Goal: Transaction & Acquisition: Purchase product/service

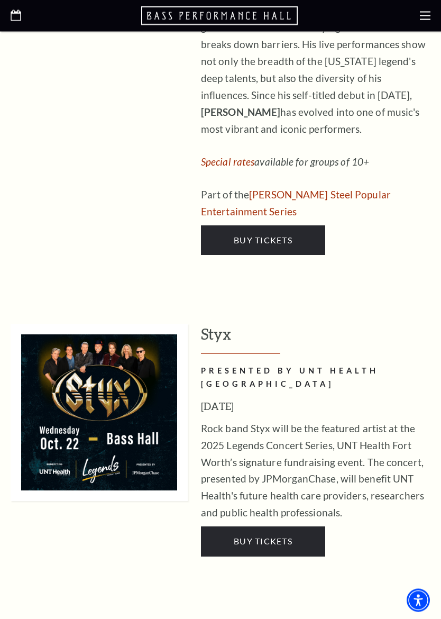
scroll to position [1240, 0]
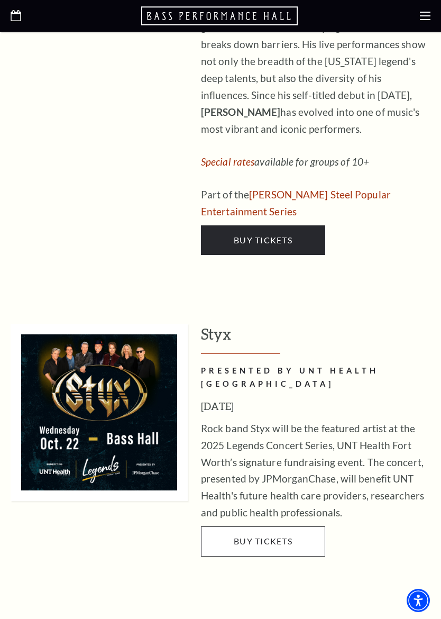
click at [312, 527] on link "Buy Tickets" at bounding box center [263, 542] width 124 height 30
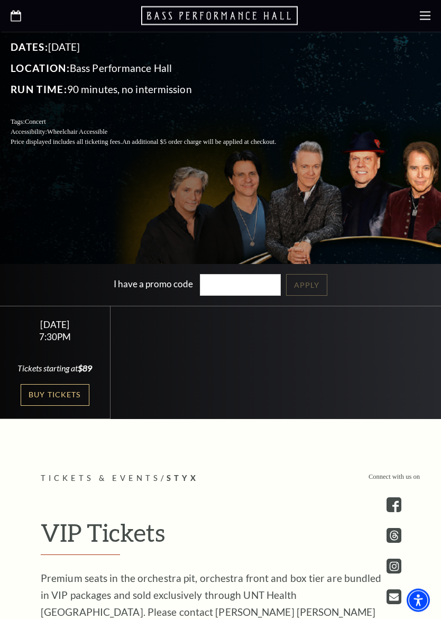
scroll to position [263, 0]
click at [74, 406] on link "Buy Tickets" at bounding box center [55, 395] width 69 height 22
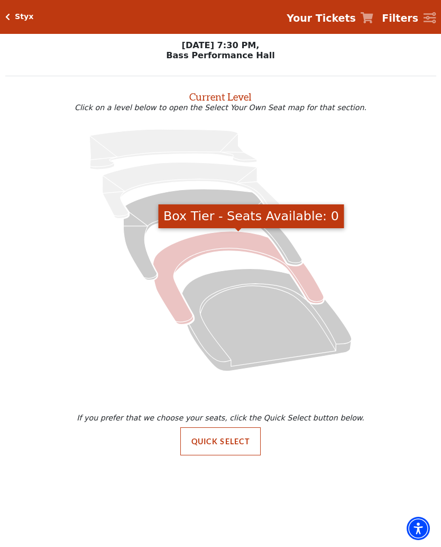
click at [239, 242] on icon "Box Tier - Seats Available: 0" at bounding box center [238, 277] width 171 height 93
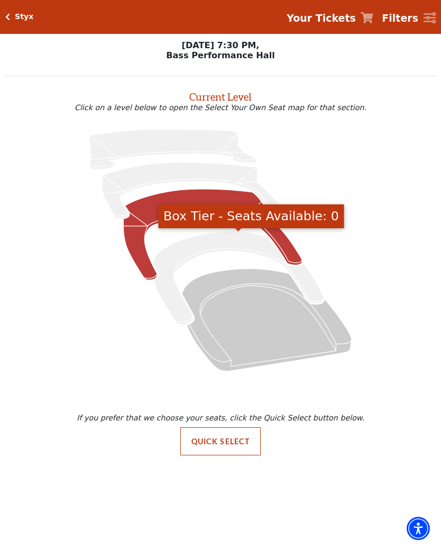
click at [152, 212] on icon "Mezzanine - Seats Available: 310" at bounding box center [212, 234] width 178 height 91
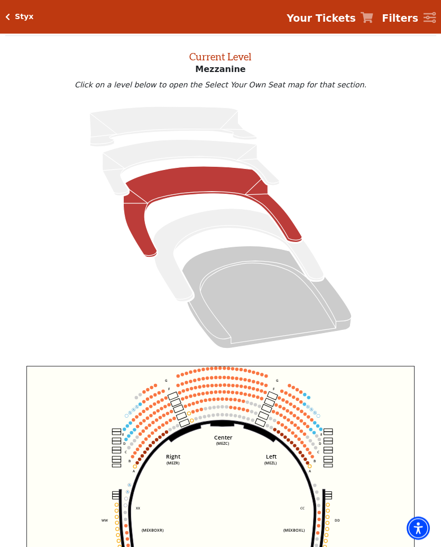
scroll to position [40, 0]
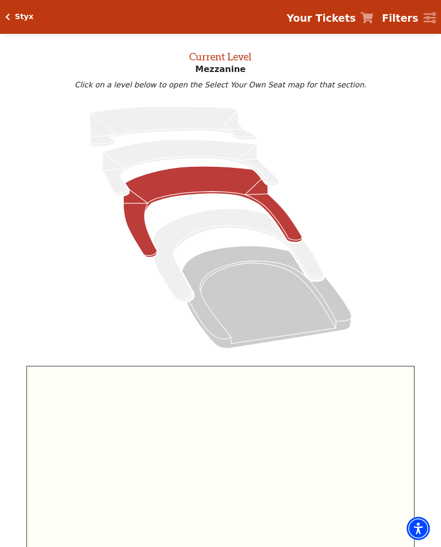
click at [282, 443] on icon "Center (MEZC) Right (MEZR) Left (MEZL) (MEXBOXR) (MEXBOXL) XX WW CC DD YY BB ZZ…" at bounding box center [220, 496] width 389 height 261
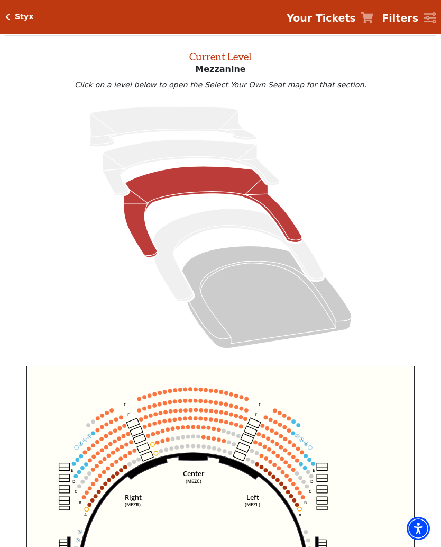
click at [255, 440] on icon "Center (MEZC) Right (MEZR) Left (MEZL) (MEXBOXR) (MEXBOXL) XX WW CC DD YY BB ZZ…" at bounding box center [220, 496] width 389 height 261
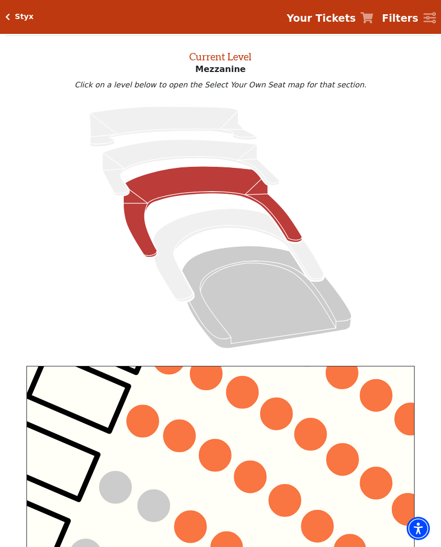
click at [143, 421] on circle at bounding box center [143, 421] width 32 height 32
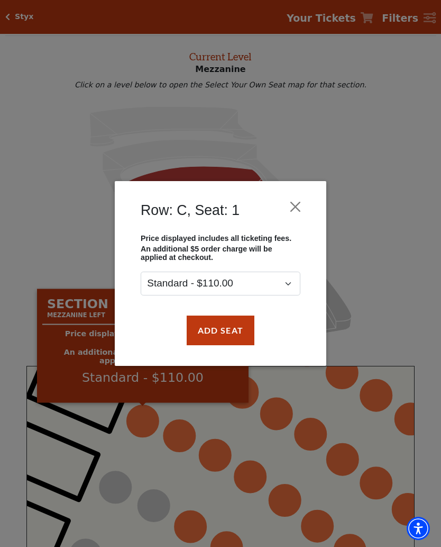
click at [182, 437] on div "Row: C, Seat: 1 Price displayed includes all ticketing fees. An additional $5 o…" at bounding box center [220, 273] width 441 height 547
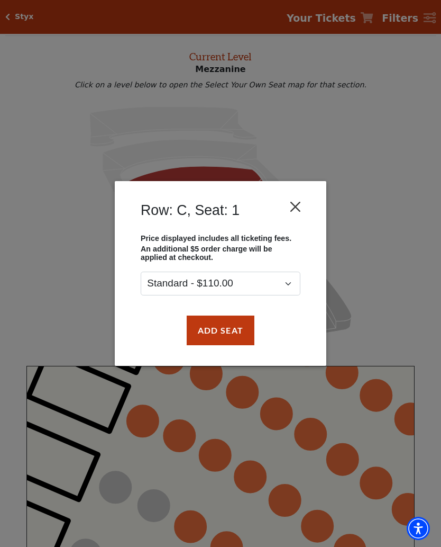
click at [295, 206] on button "Close" at bounding box center [296, 206] width 20 height 20
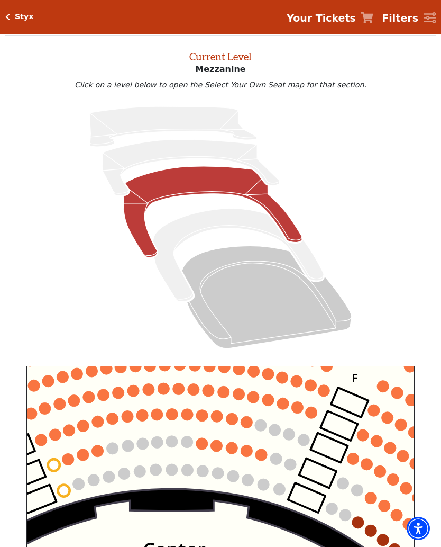
click at [322, 492] on icon "Center (MEZC) Right (MEZR) Left (MEZL) (MEXBOXR) (MEXBOXL) XX WW CC DD YY BB ZZ…" at bounding box center [220, 496] width 389 height 261
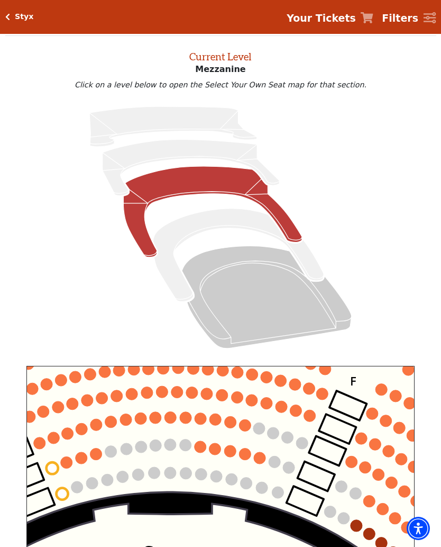
click at [310, 416] on circle at bounding box center [310, 416] width 12 height 12
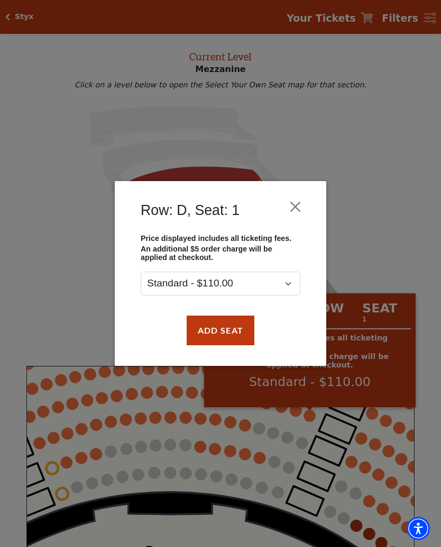
click at [295, 211] on button "Close" at bounding box center [296, 206] width 20 height 20
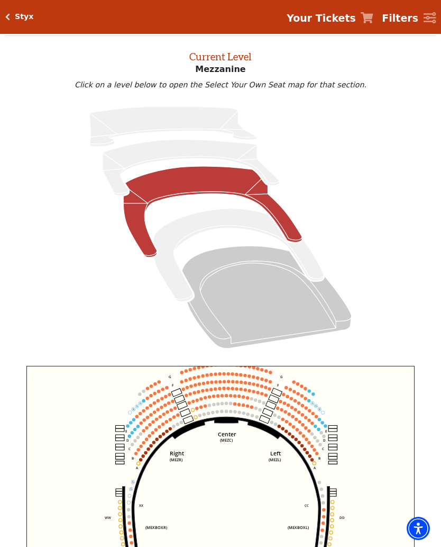
click at [283, 426] on icon "Center (MEZC) Right (MEZR) Left (MEZL) (MEXBOXR) (MEXBOXL) XX WW CC DD YY BB ZZ…" at bounding box center [220, 496] width 389 height 261
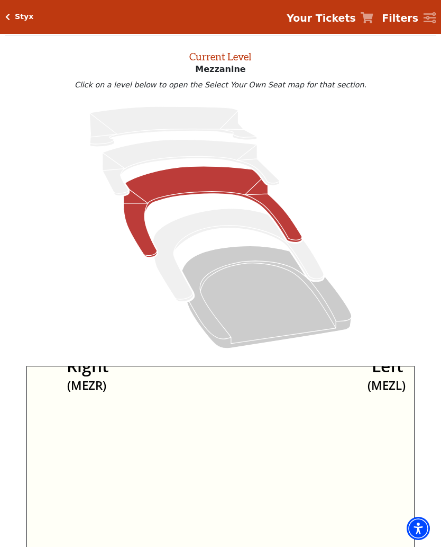
click at [294, 437] on icon "Center (MEZC) Right (MEZR) Left (MEZL) (MEXBOXR) (MEXBOXL) XX WW CC DD YY BB ZZ…" at bounding box center [220, 496] width 389 height 261
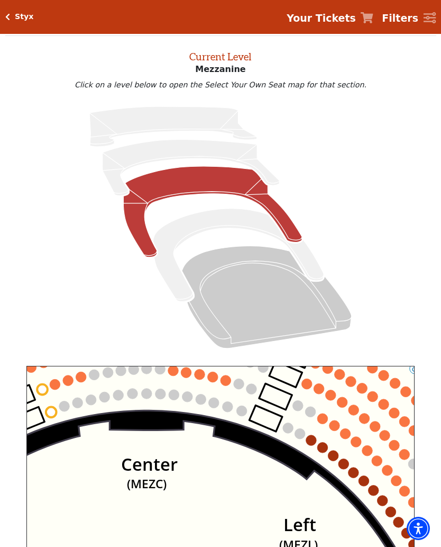
click at [312, 441] on circle at bounding box center [311, 440] width 11 height 11
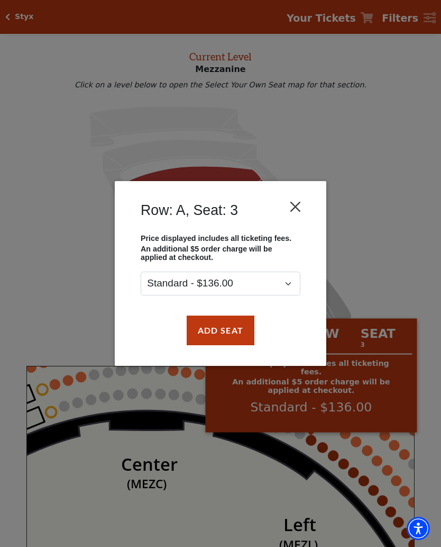
click at [292, 212] on button "Close" at bounding box center [296, 206] width 20 height 20
